Goal: Register for event/course

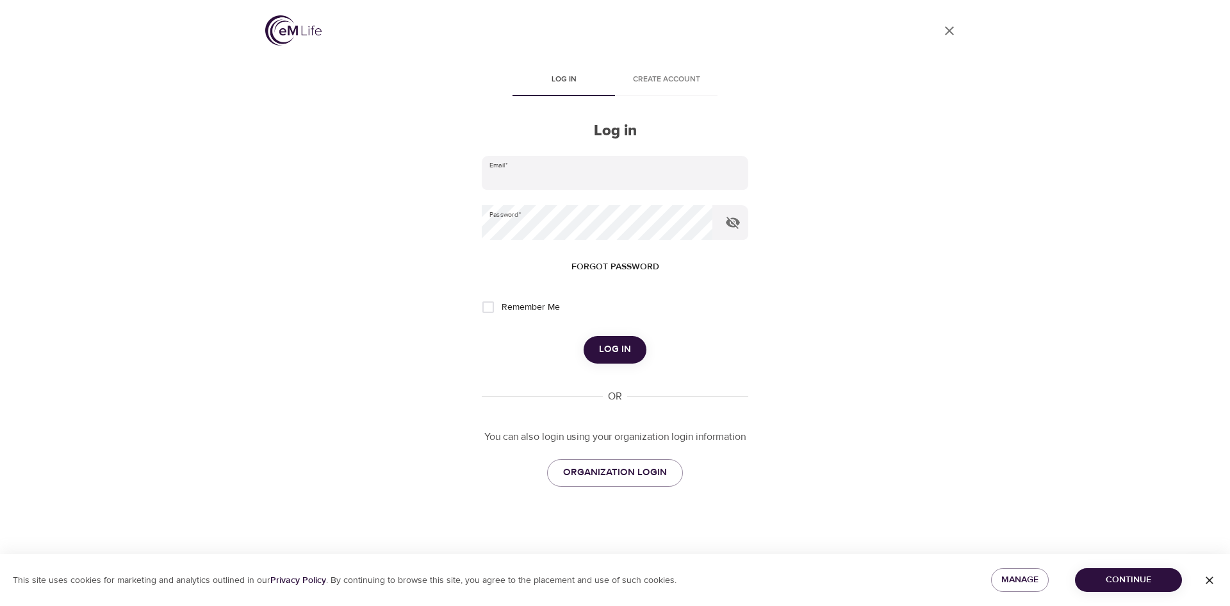
type input "[EMAIL_ADDRESS][DOMAIN_NAME]"
click at [623, 347] on span "Log in" at bounding box center [615, 349] width 32 height 17
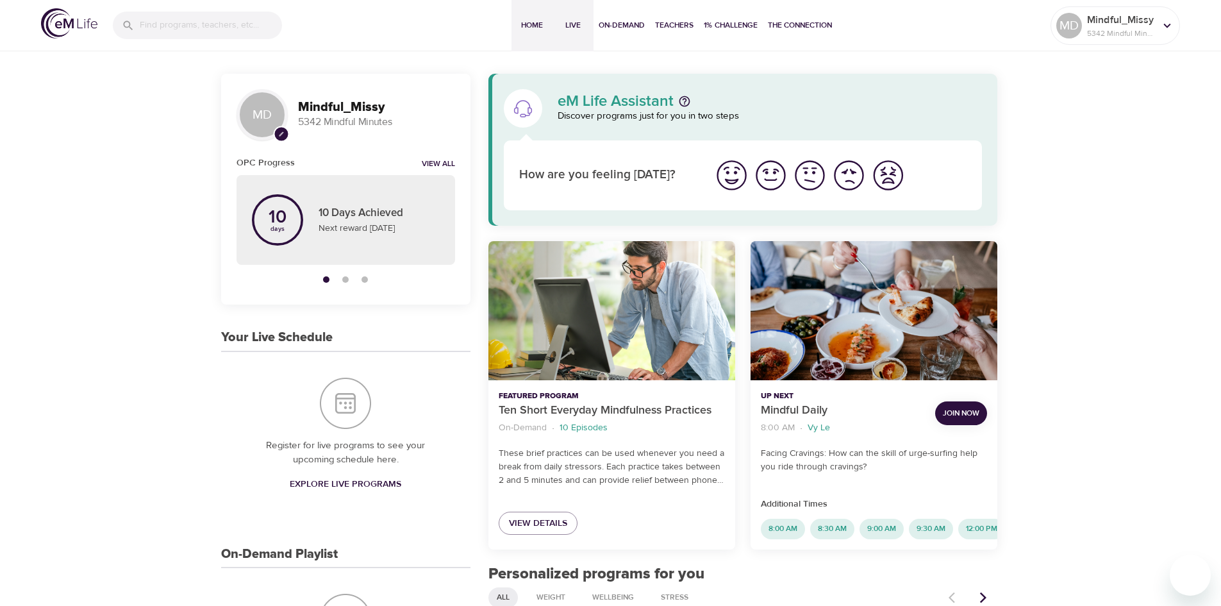
click at [572, 29] on span "Live" at bounding box center [573, 25] width 31 height 13
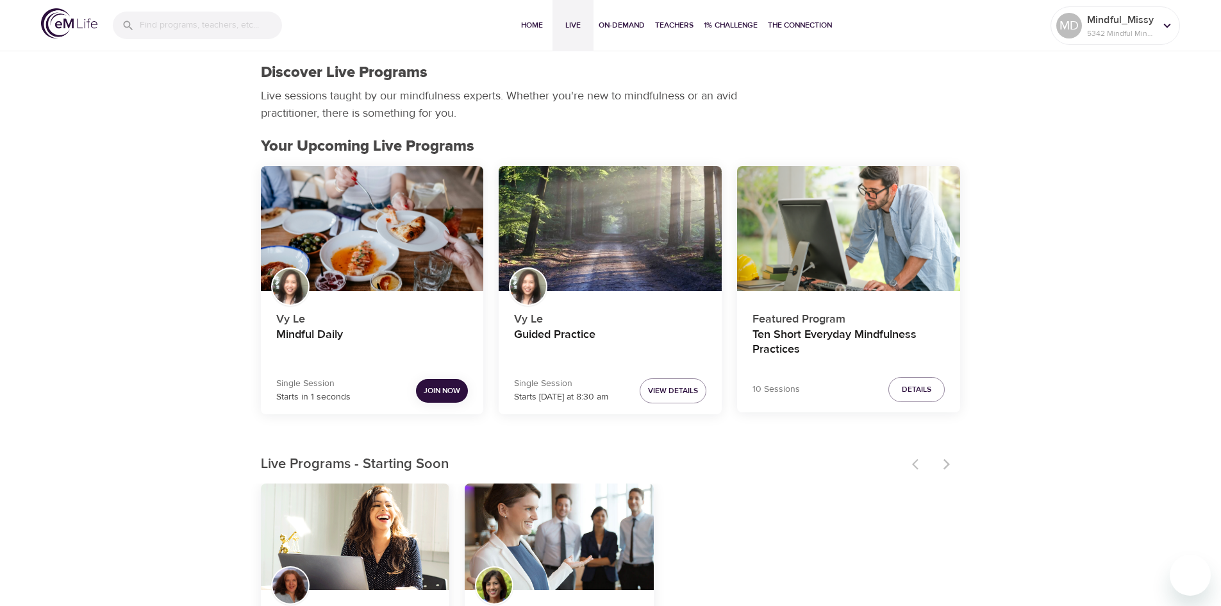
click at [437, 389] on span "Join Now" at bounding box center [442, 390] width 37 height 13
